Goal: Transaction & Acquisition: Purchase product/service

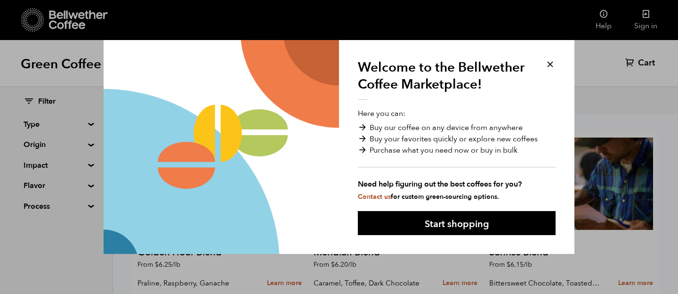
click at [545, 64] on button at bounding box center [549, 64] width 11 height 11
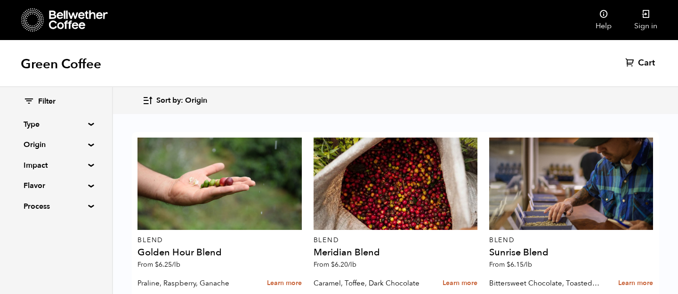
scroll to position [1017, 0]
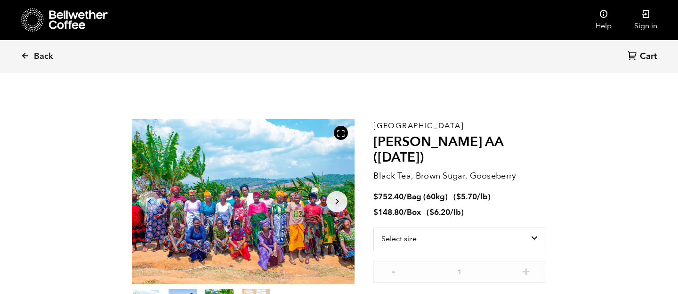
scroll to position [18, 0]
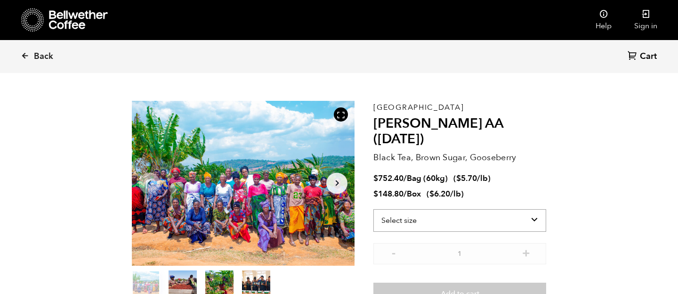
click at [509, 209] on select "Select size Bag (60kg) (132 lbs) Box (24 lbs)" at bounding box center [459, 220] width 173 height 23
click at [373, 209] on select "Select size Bag (60kg) (132 lbs) Box (24 lbs)" at bounding box center [459, 220] width 173 height 23
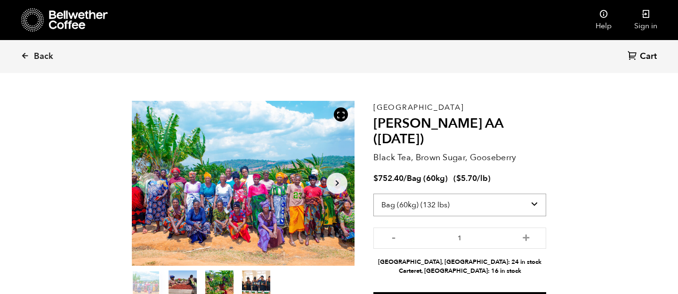
click at [466, 193] on select "Select size Bag (60kg) (132 lbs) Box (24 lbs)" at bounding box center [459, 204] width 173 height 23
select select "box"
click at [373, 193] on select "Select size Bag (60kg) (132 lbs) Box (24 lbs)" at bounding box center [459, 204] width 173 height 23
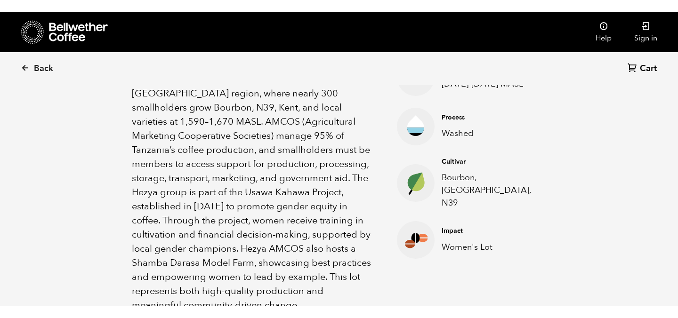
scroll to position [0, 0]
